Goal: Navigation & Orientation: Find specific page/section

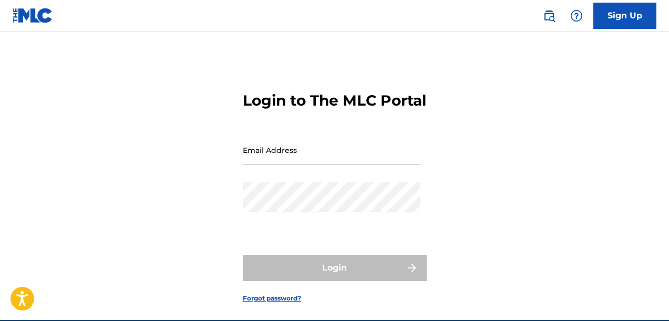
click at [264, 165] on input "Email Address" at bounding box center [332, 150] width 178 height 30
type input "[EMAIL_ADDRESS][DOMAIN_NAME]"
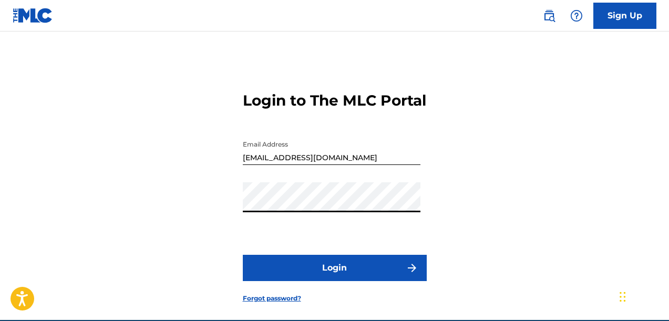
click at [243, 255] on button "Login" at bounding box center [335, 268] width 184 height 26
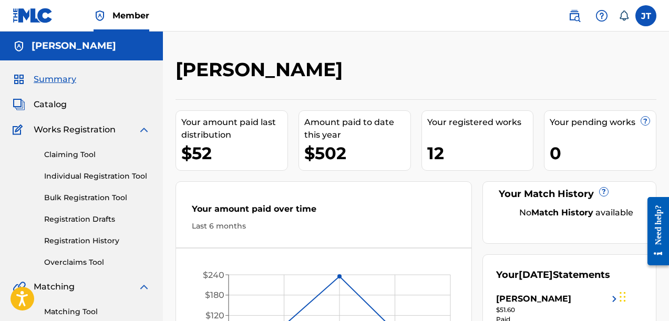
click at [57, 107] on span "Catalog" at bounding box center [50, 104] width 33 height 13
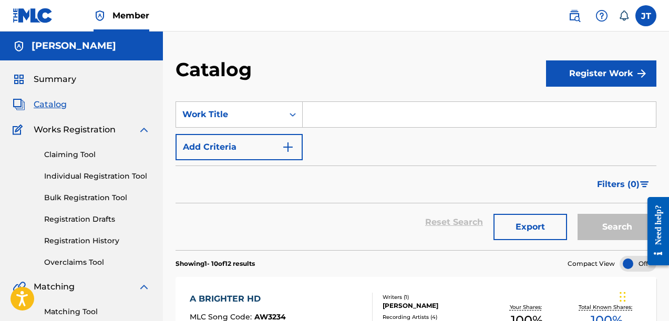
click at [648, 18] on label at bounding box center [645, 15] width 21 height 21
click at [645, 16] on input "[PERSON_NAME] [EMAIL_ADDRESS][DOMAIN_NAME] Notification Preferences Profile Log…" at bounding box center [645, 16] width 0 height 0
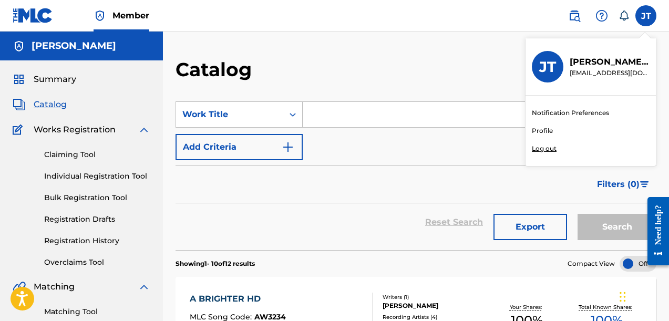
click at [545, 149] on p "Log out" at bounding box center [543, 148] width 25 height 9
click at [645, 16] on input "[PERSON_NAME] [EMAIL_ADDRESS][DOMAIN_NAME] Notification Preferences Profile Log…" at bounding box center [645, 16] width 0 height 0
